Goal: Submit feedback/report problem

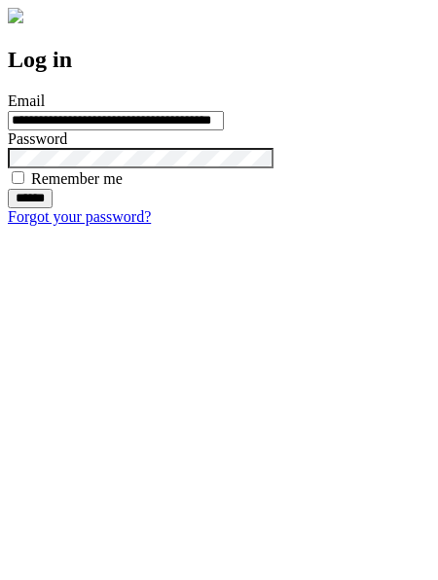
click at [53, 208] on input "******" at bounding box center [30, 198] width 45 height 19
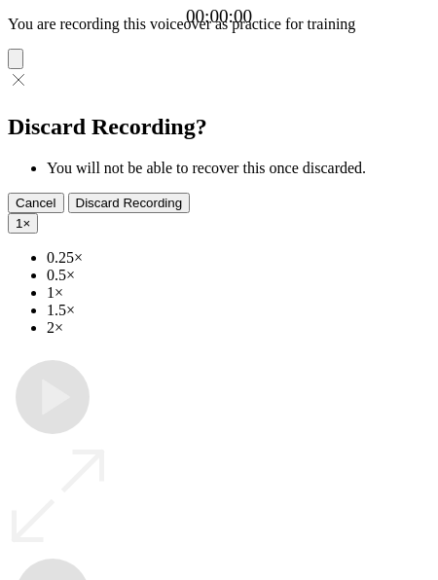
type input "**********"
